Goal: Information Seeking & Learning: Understand process/instructions

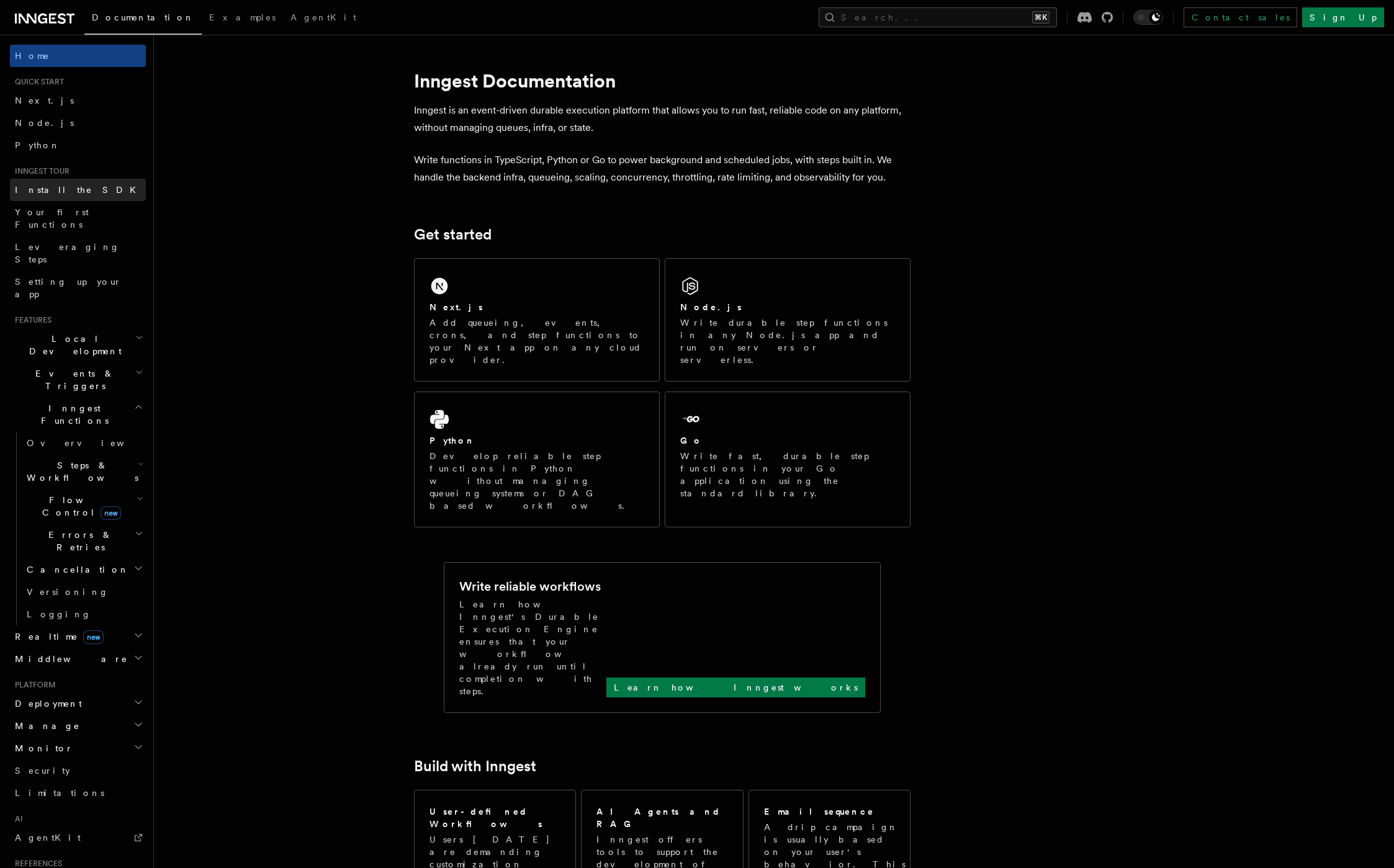
click at [49, 185] on span "Install the SDK" at bounding box center [79, 189] width 128 height 10
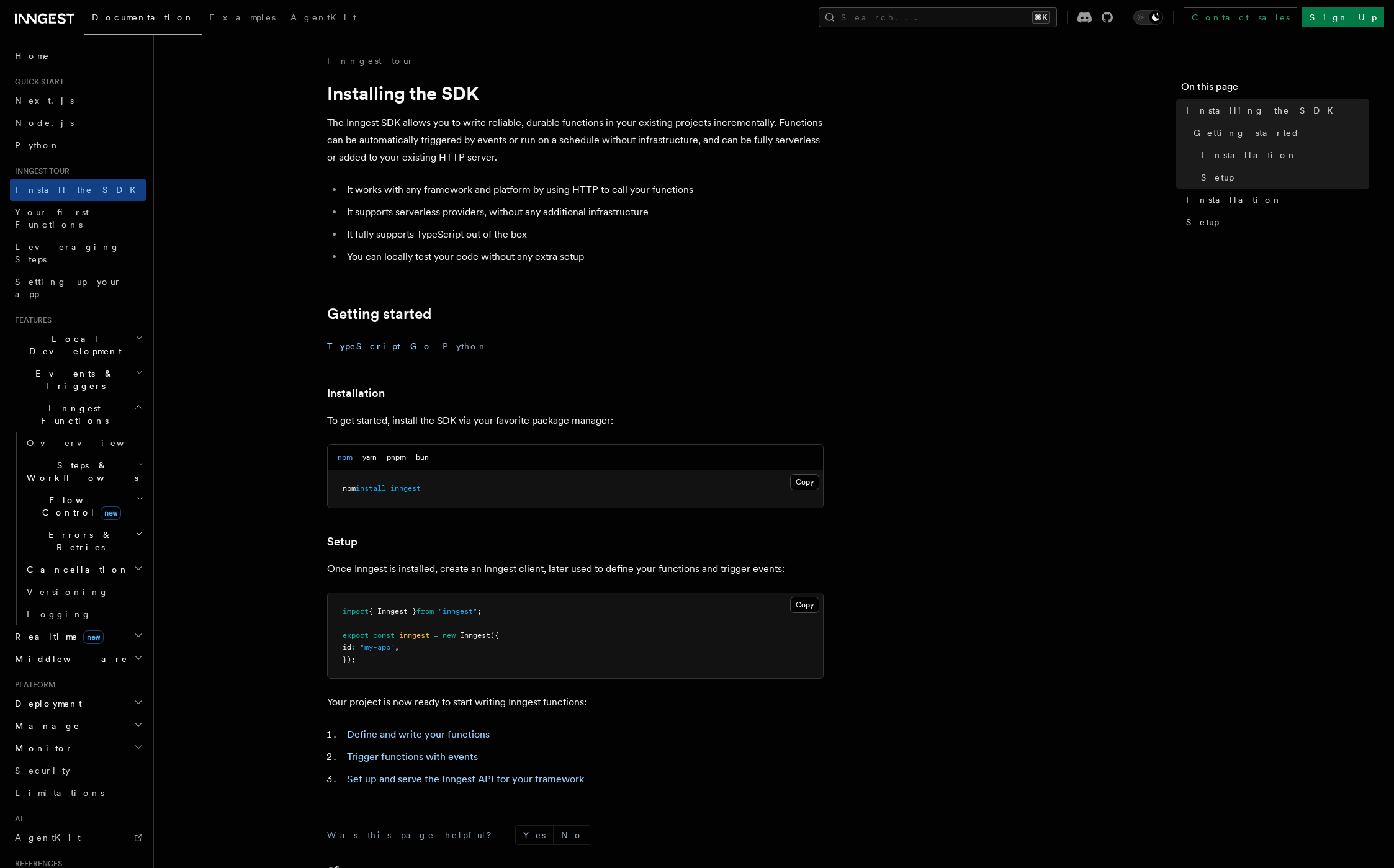
click at [411, 348] on button "Go" at bounding box center [422, 346] width 22 height 28
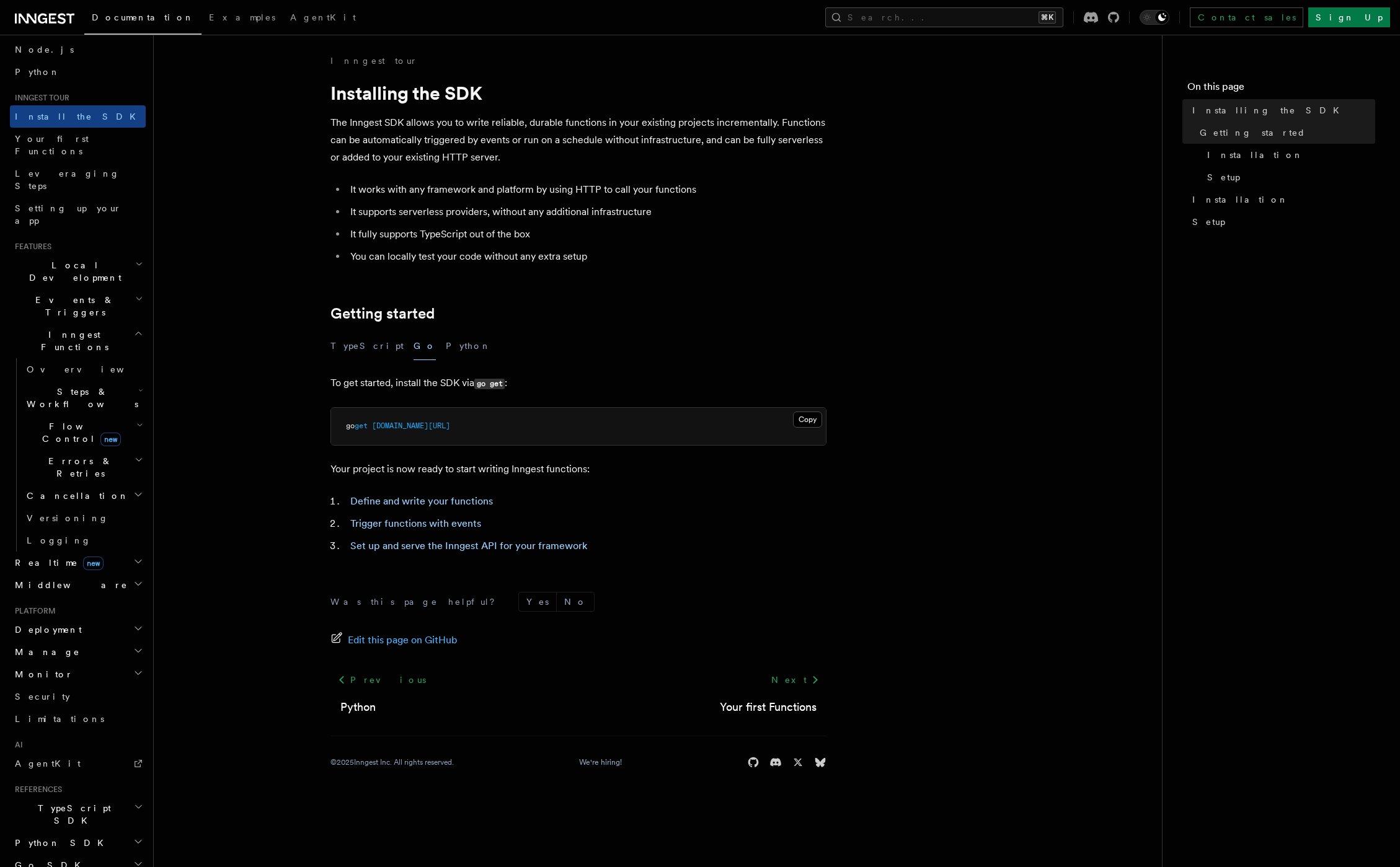
scroll to position [75, 0]
click at [130, 617] on h2 "Deployment" at bounding box center [77, 629] width 136 height 22
click at [136, 764] on h2 "Cloud Providers Setup" at bounding box center [83, 787] width 124 height 47
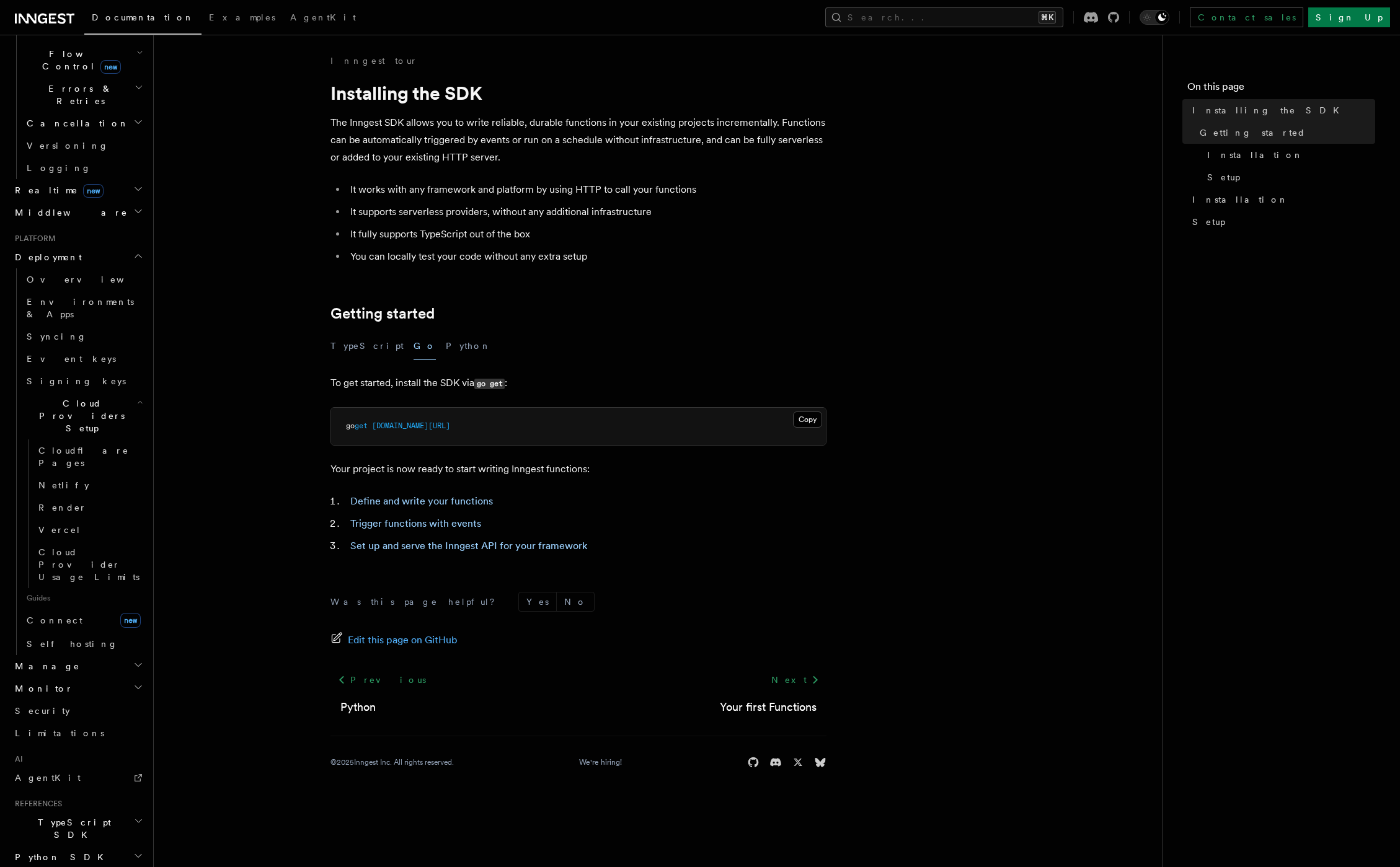
scroll to position [447, 0]
click at [133, 867] on icon "button" at bounding box center [138, 877] width 10 height 10
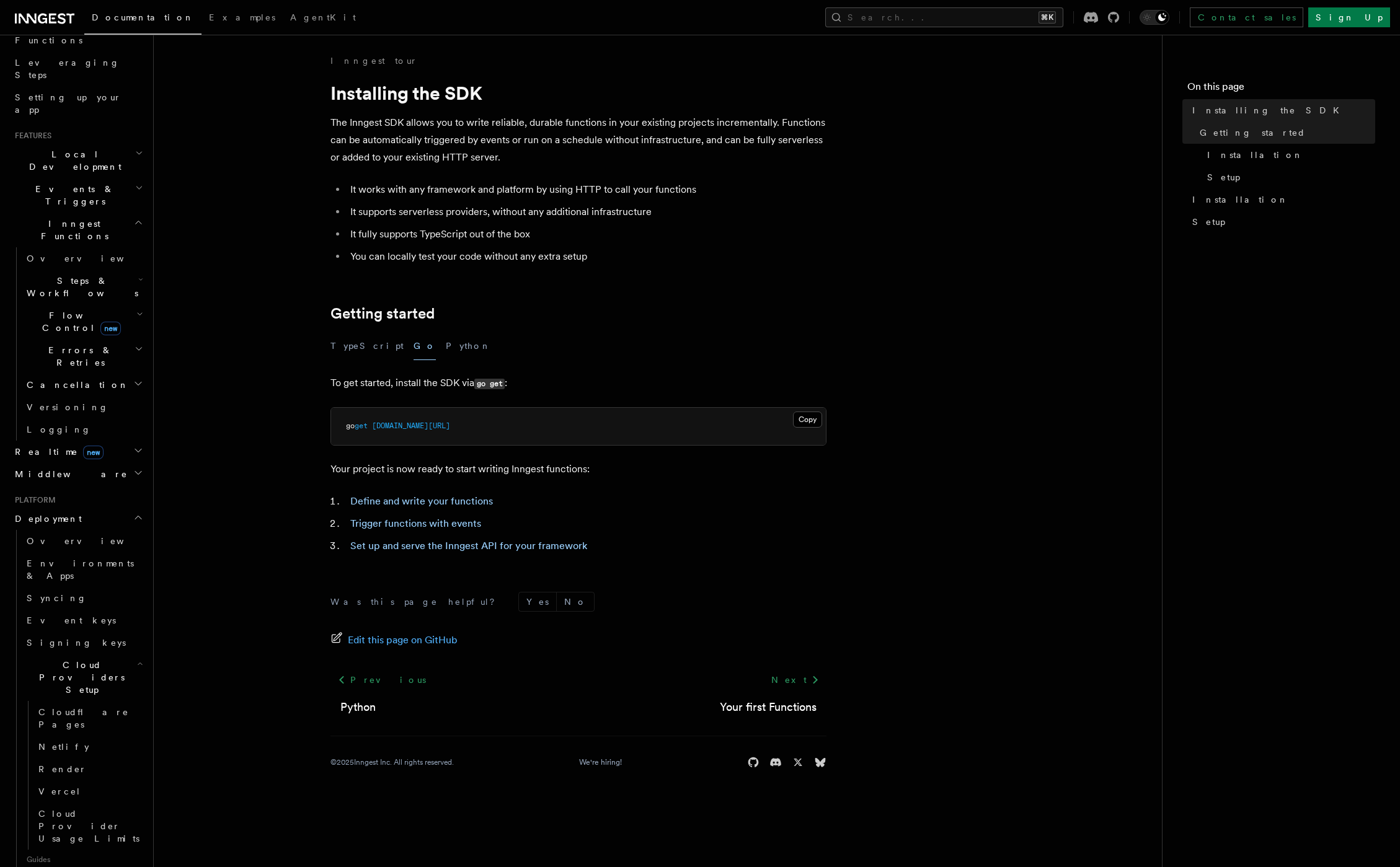
scroll to position [0, 0]
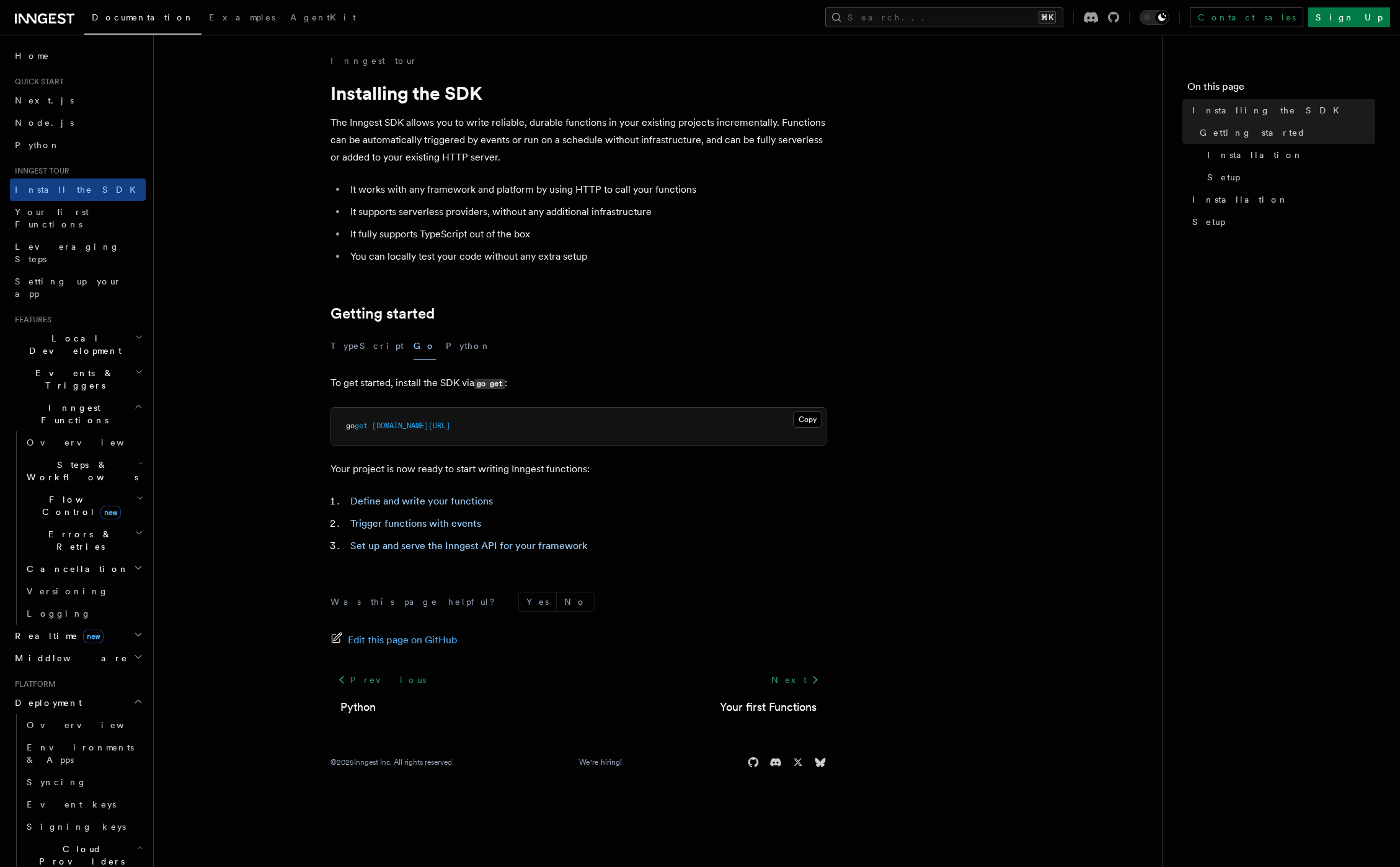
click at [135, 367] on icon "button" at bounding box center [139, 372] width 8 height 10
click at [137, 493] on icon "button" at bounding box center [140, 498] width 7 height 10
click at [126, 648] on h2 "Middleware" at bounding box center [77, 659] width 136 height 22
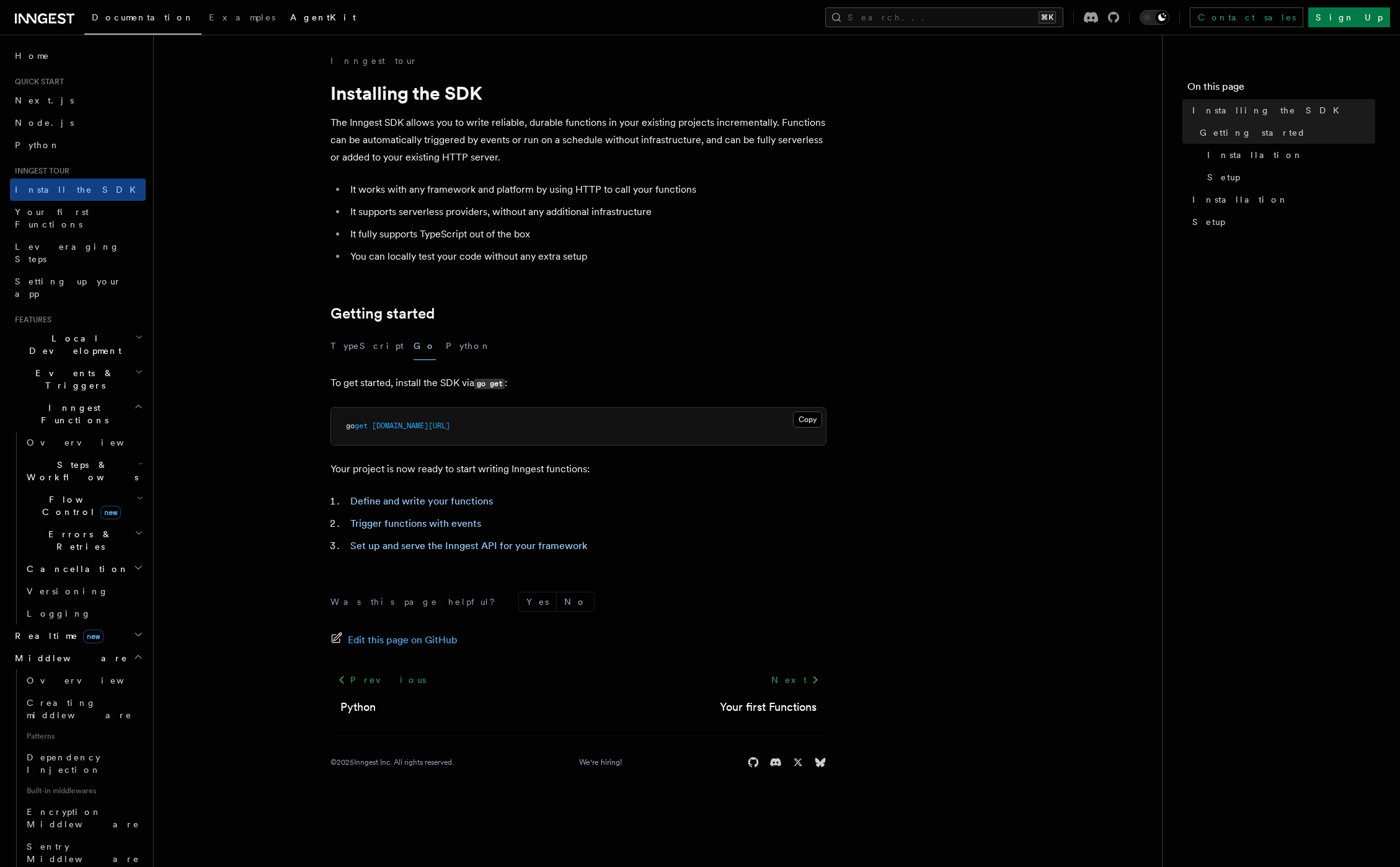
click at [283, 24] on link "AgentKit" at bounding box center [323, 18] width 80 height 29
